Goal: Understand process/instructions

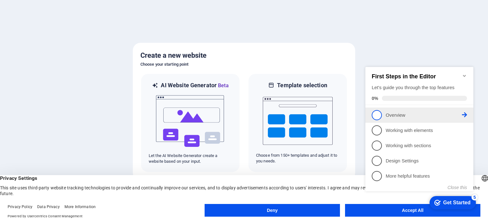
click at [392, 117] on p "Overview - incomplete" at bounding box center [424, 115] width 76 height 7
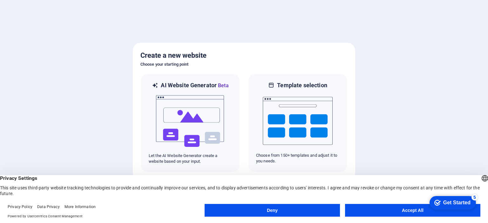
click at [408, 210] on button "Accept All" at bounding box center [412, 210] width 135 height 13
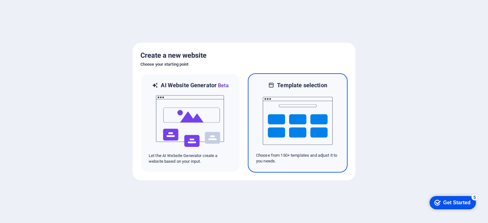
click at [304, 108] on img at bounding box center [298, 121] width 70 height 64
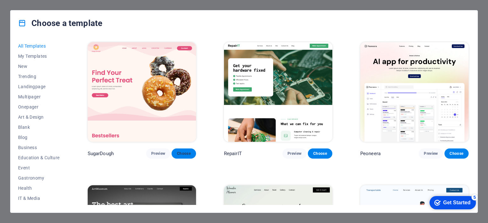
click at [178, 152] on span "Choose" at bounding box center [184, 153] width 14 height 5
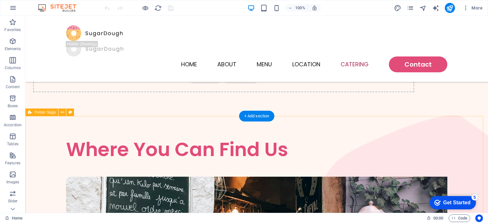
scroll to position [1622, 0]
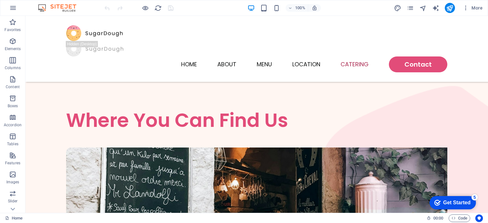
click at [0, 0] on img at bounding box center [0, 0] width 0 height 0
